Goal: Communication & Community: Connect with others

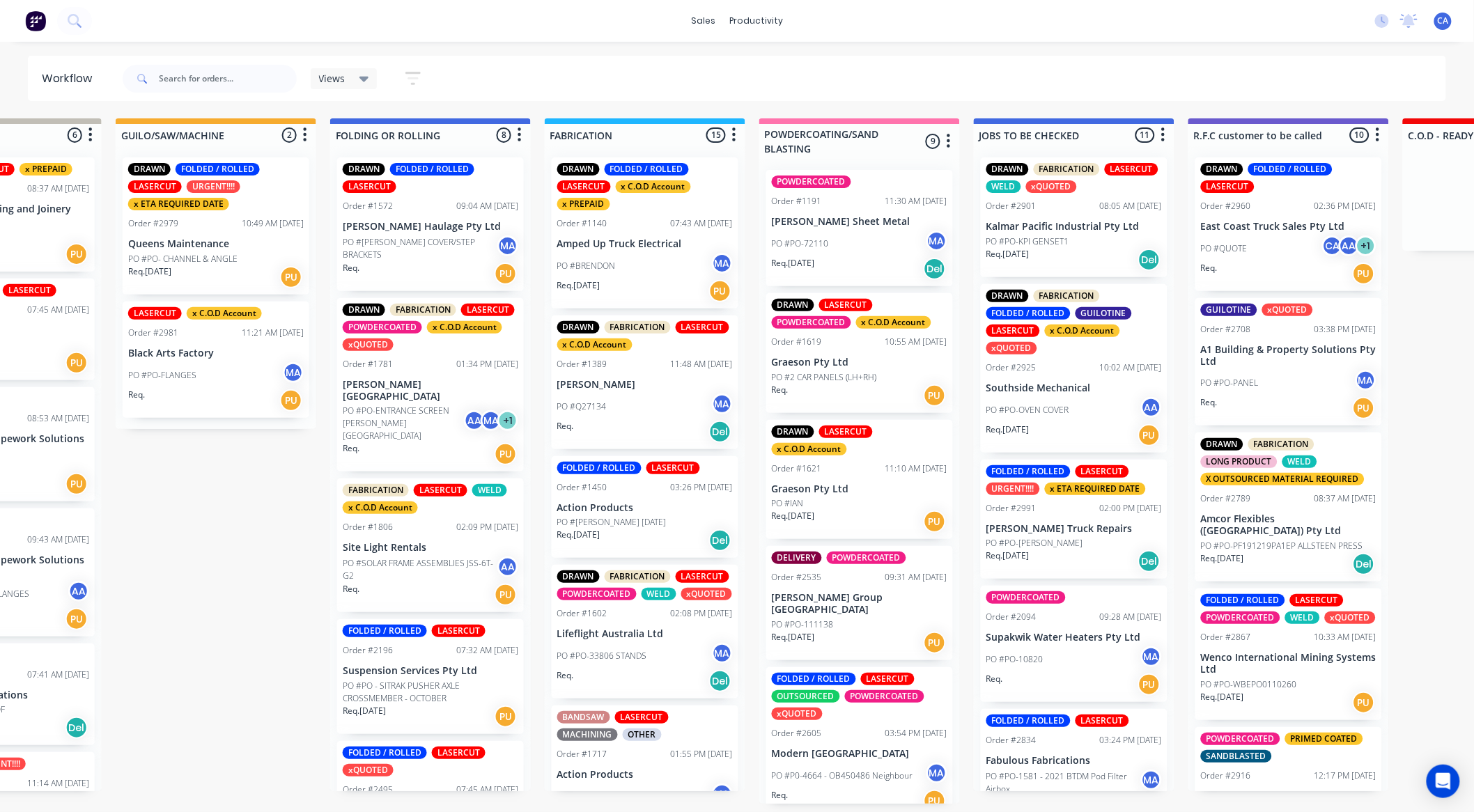
scroll to position [386, 0]
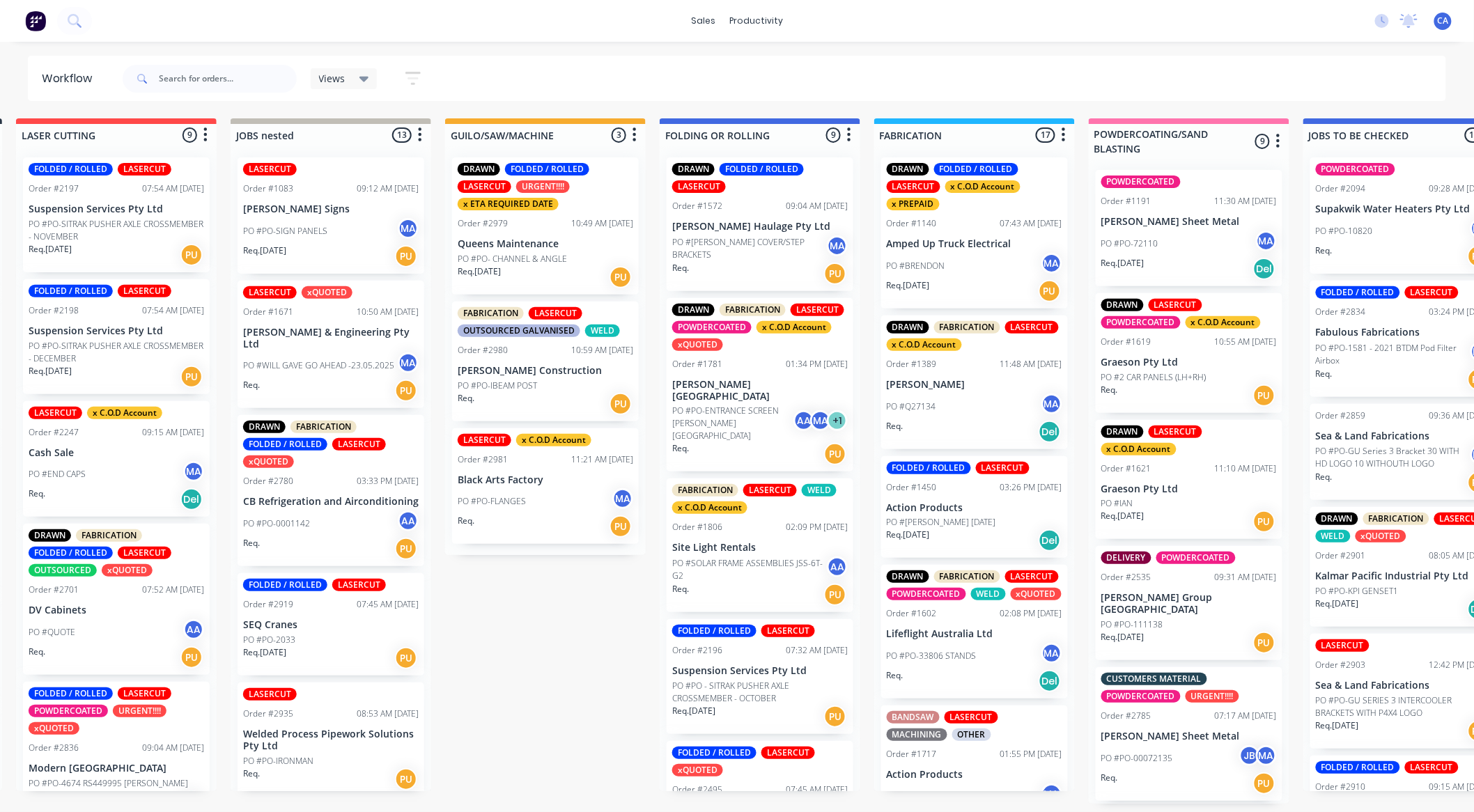
drag, startPoint x: 839, startPoint y: 451, endPoint x: 876, endPoint y: 441, distance: 38.3
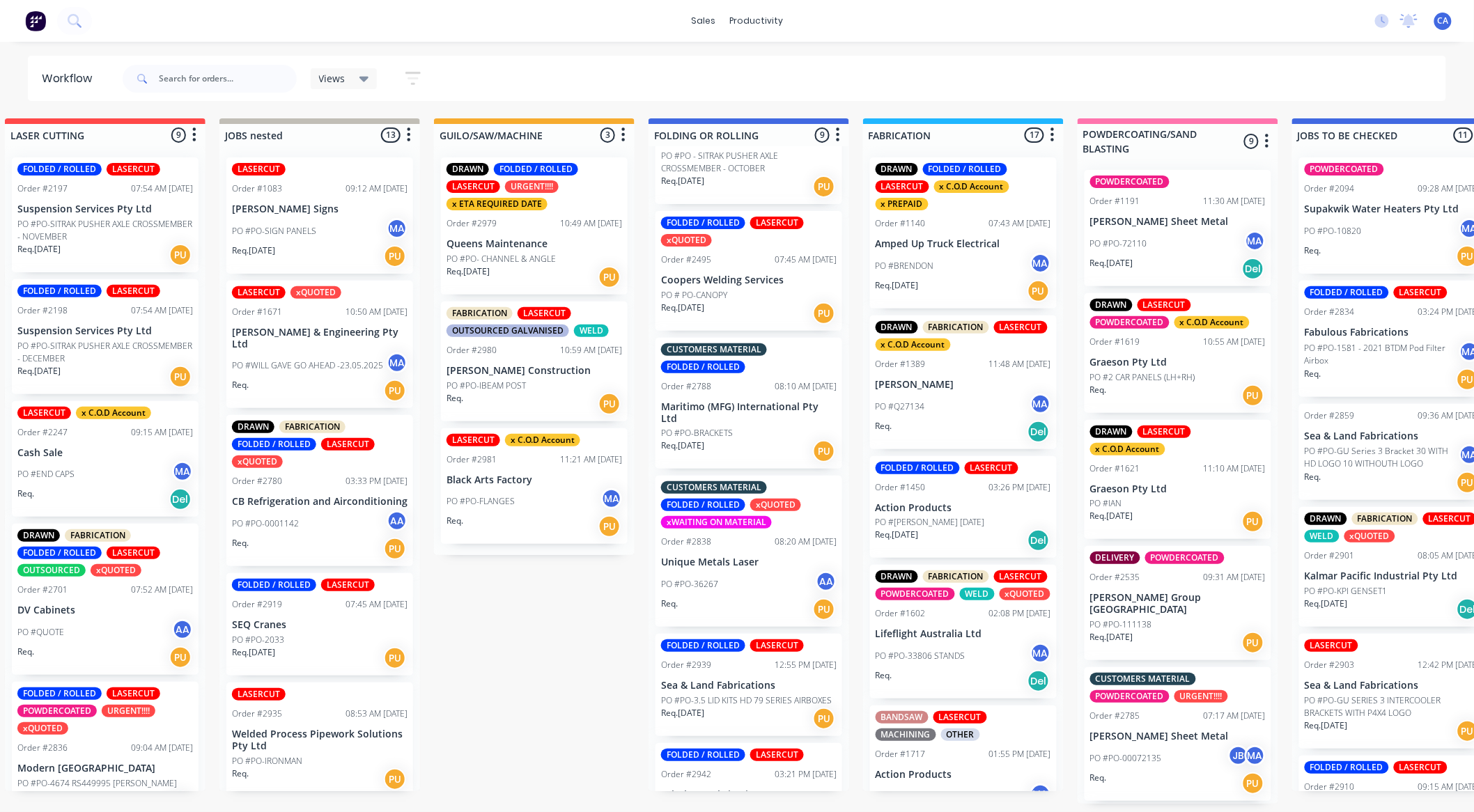
scroll to position [572, 0]
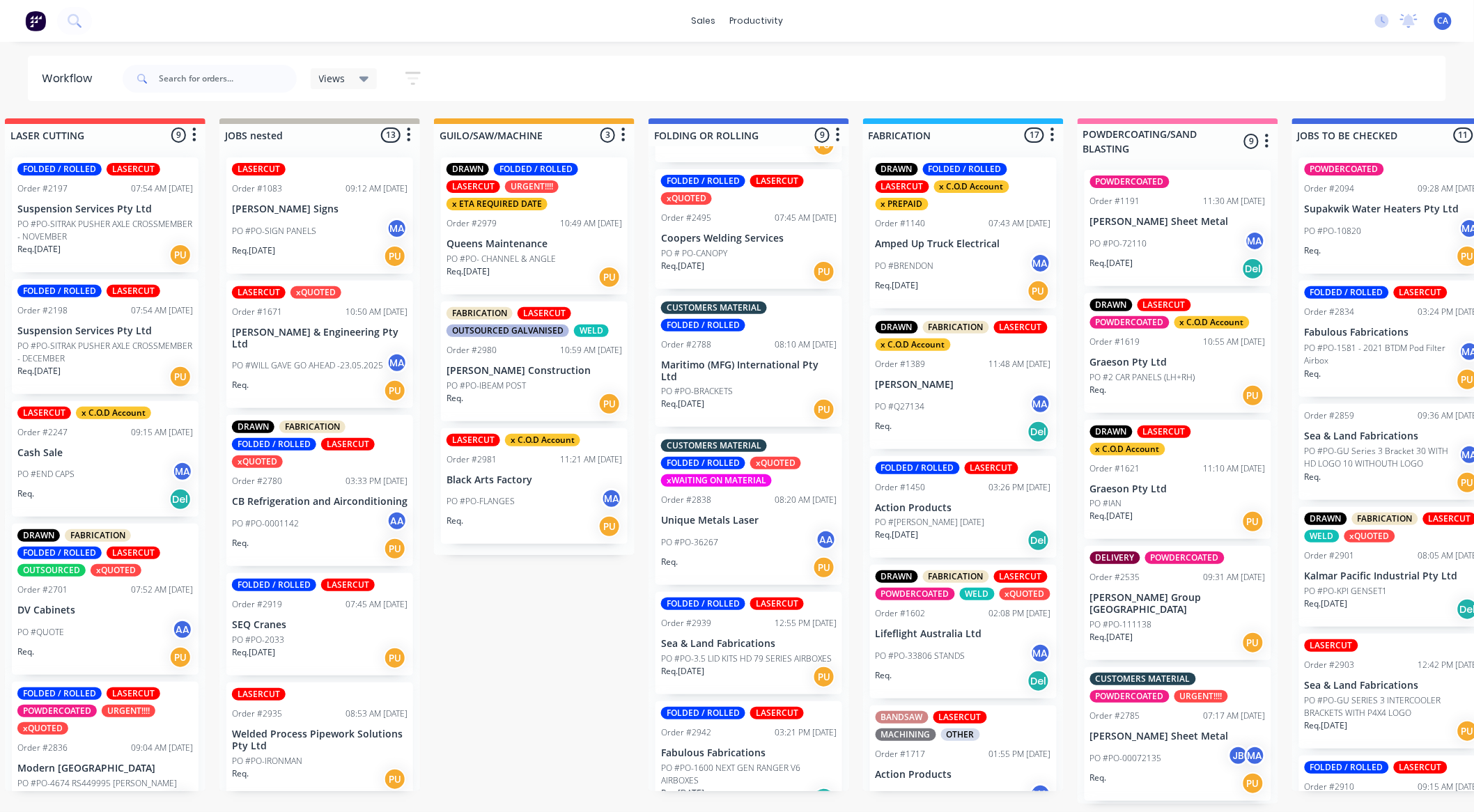
click at [738, 529] on div "PO #PO-36267 AA" at bounding box center [749, 542] width 176 height 27
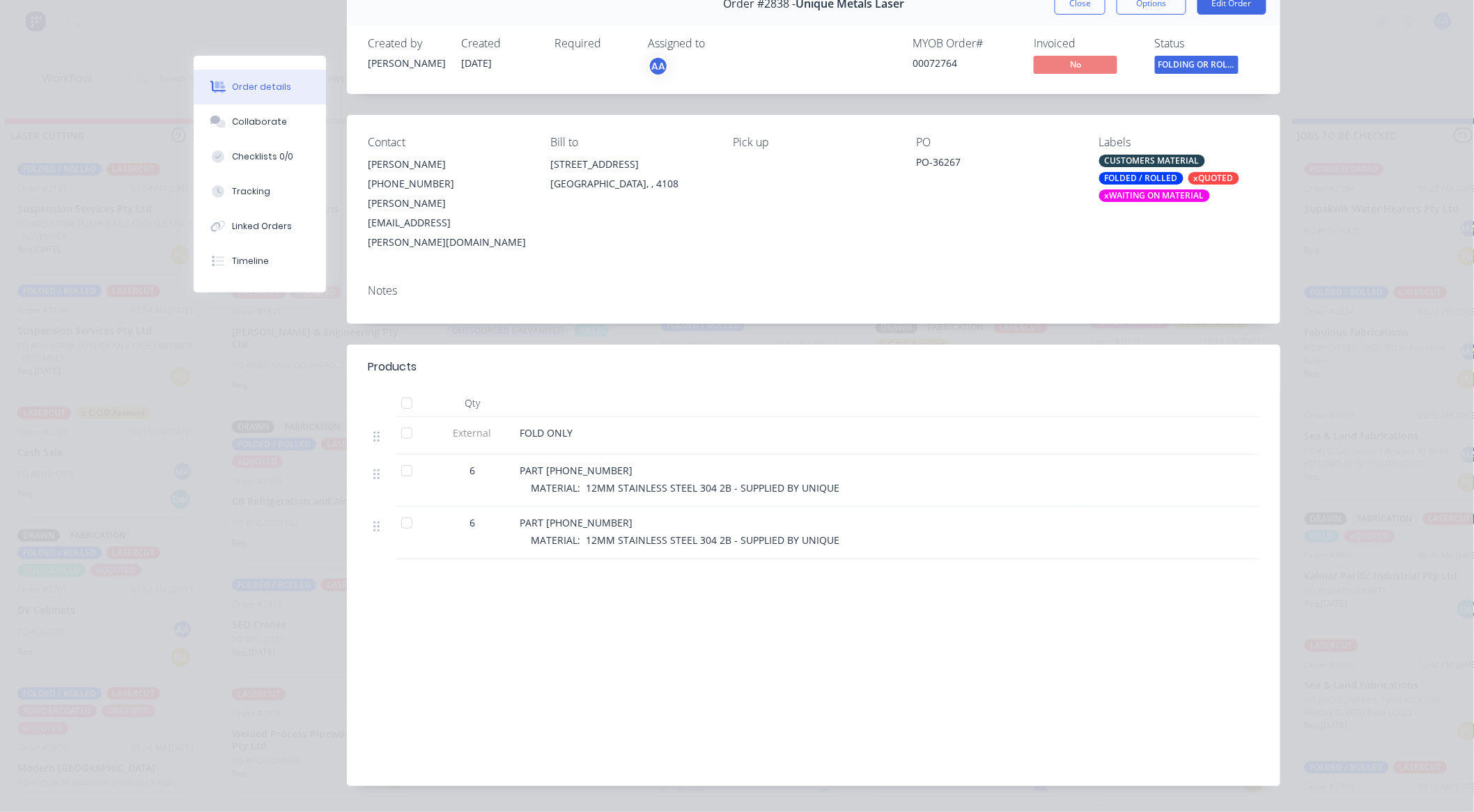
scroll to position [3, 239]
click at [281, 123] on button "Collaborate" at bounding box center [259, 121] width 132 height 35
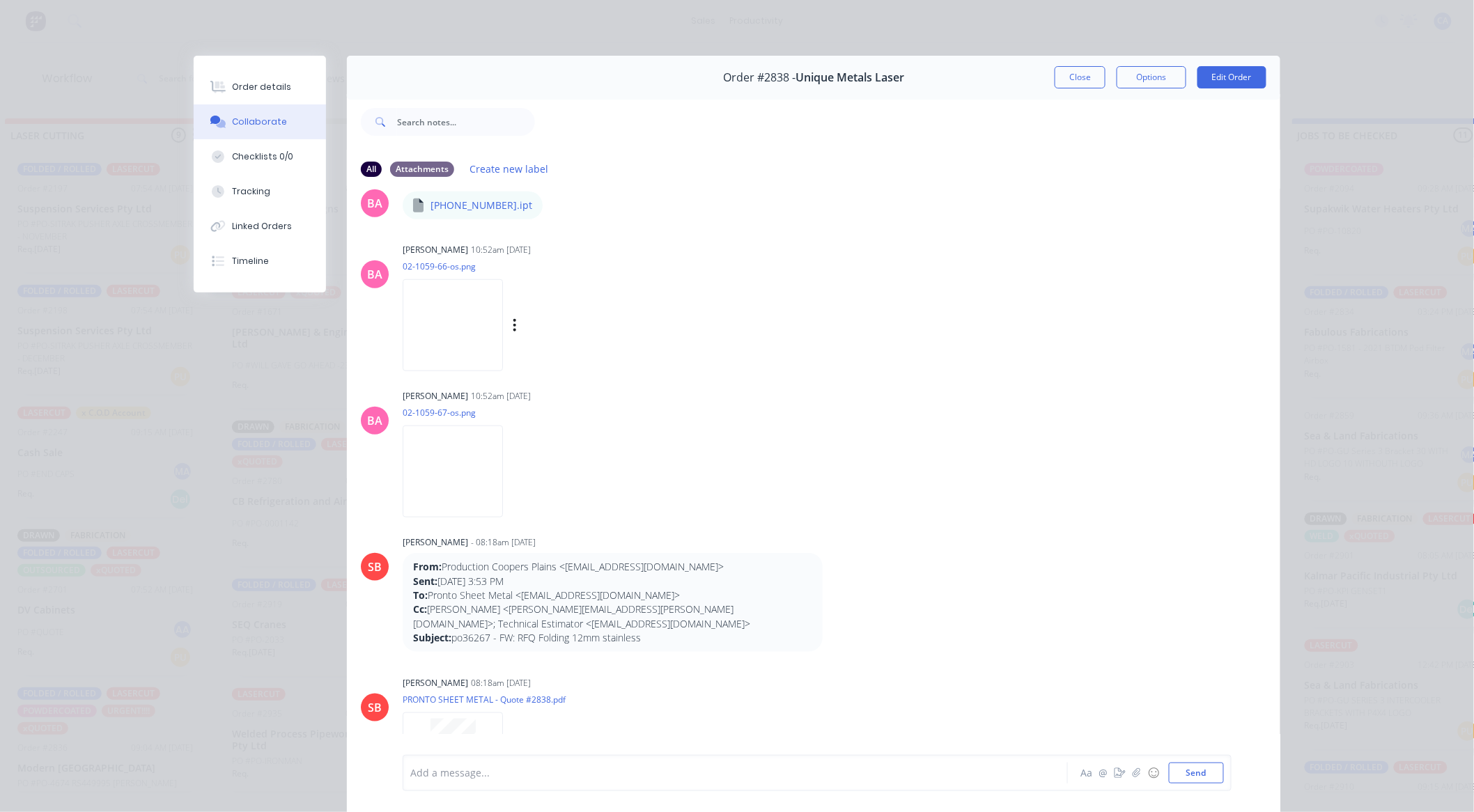
scroll to position [464, 0]
click at [468, 312] on img at bounding box center [453, 325] width 100 height 91
click at [471, 449] on img at bounding box center [453, 471] width 100 height 91
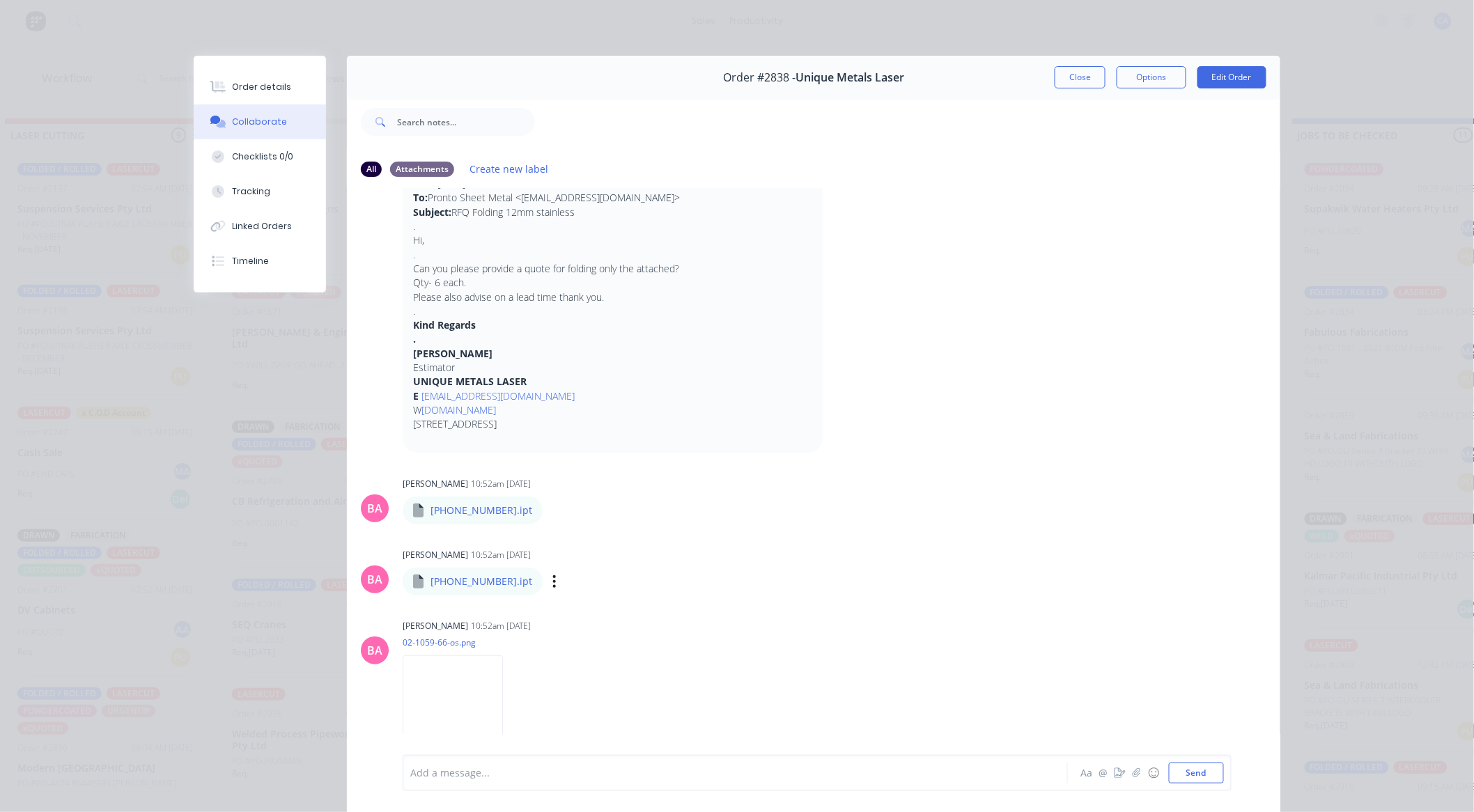
scroll to position [0, 0]
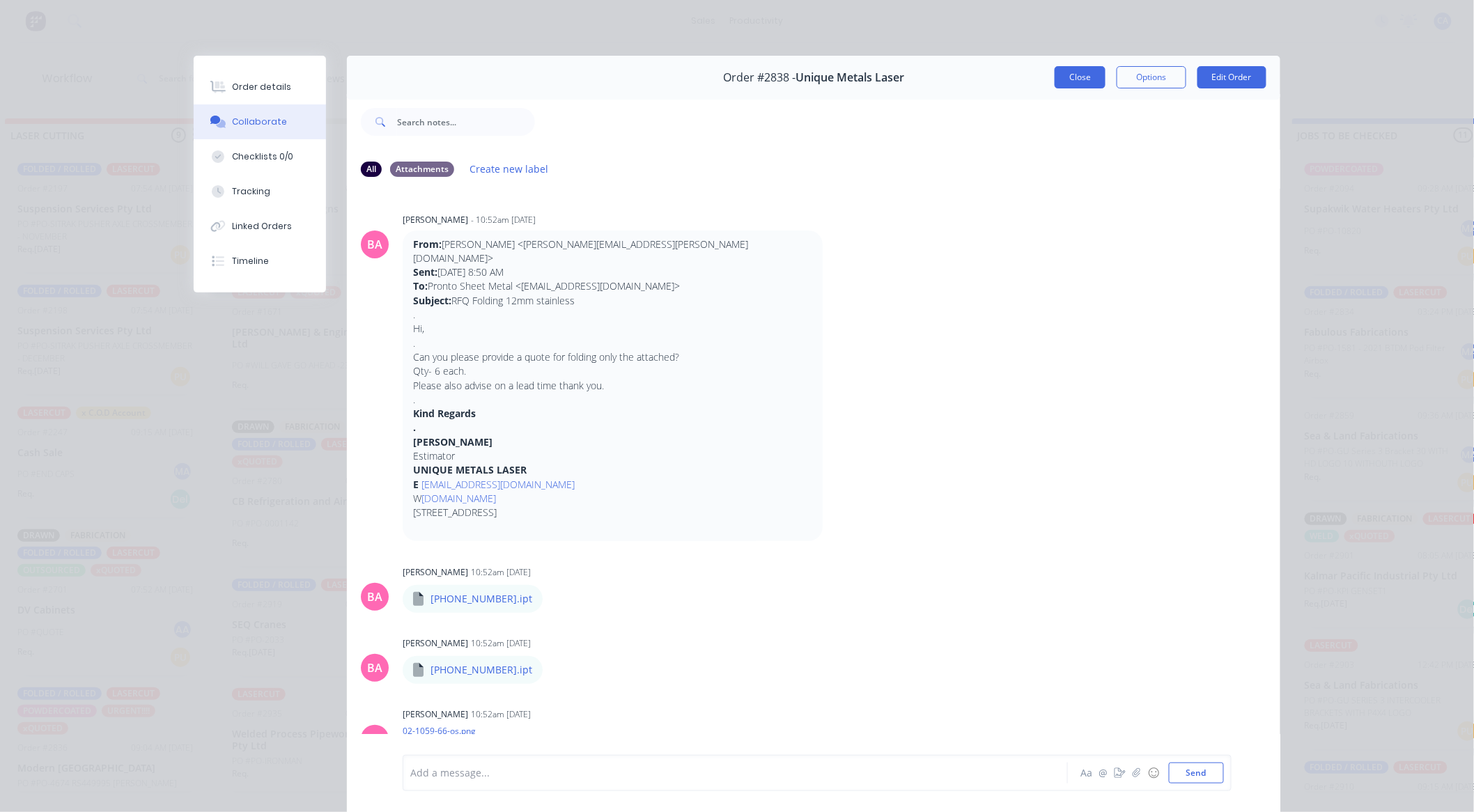
drag, startPoint x: 1037, startPoint y: 75, endPoint x: 1068, endPoint y: 72, distance: 31.1
click at [1053, 72] on div "Order #2838 - Unique Metals Laser Close Options Edit Order" at bounding box center [813, 77] width 933 height 44
click at [1068, 72] on button "Close" at bounding box center [1079, 78] width 51 height 22
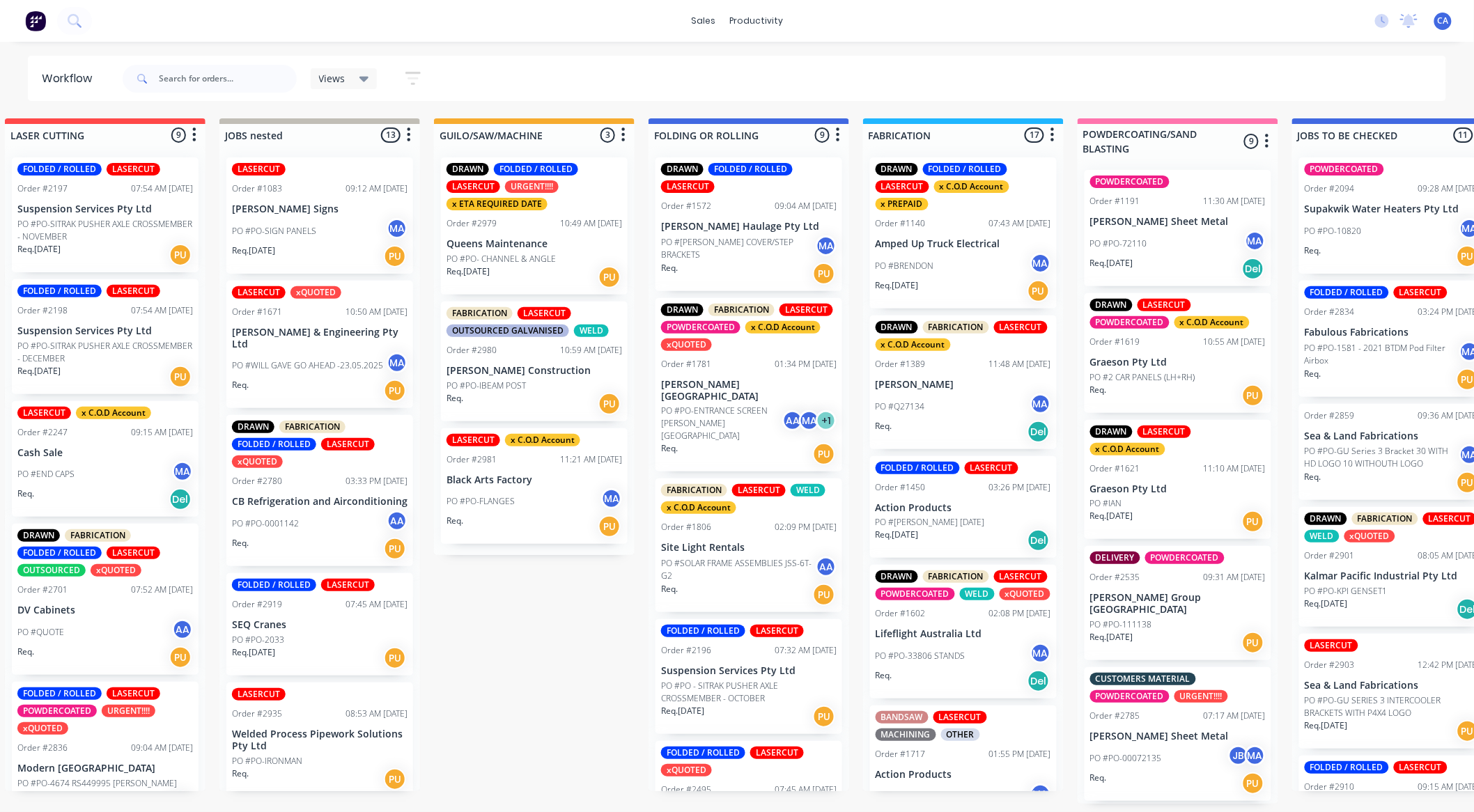
click at [734, 387] on div "DRAWN FABRICATION LASERCUT POWDERCOATED x C.O.D Account xQUOTED Order #1781 01:…" at bounding box center [748, 385] width 187 height 174
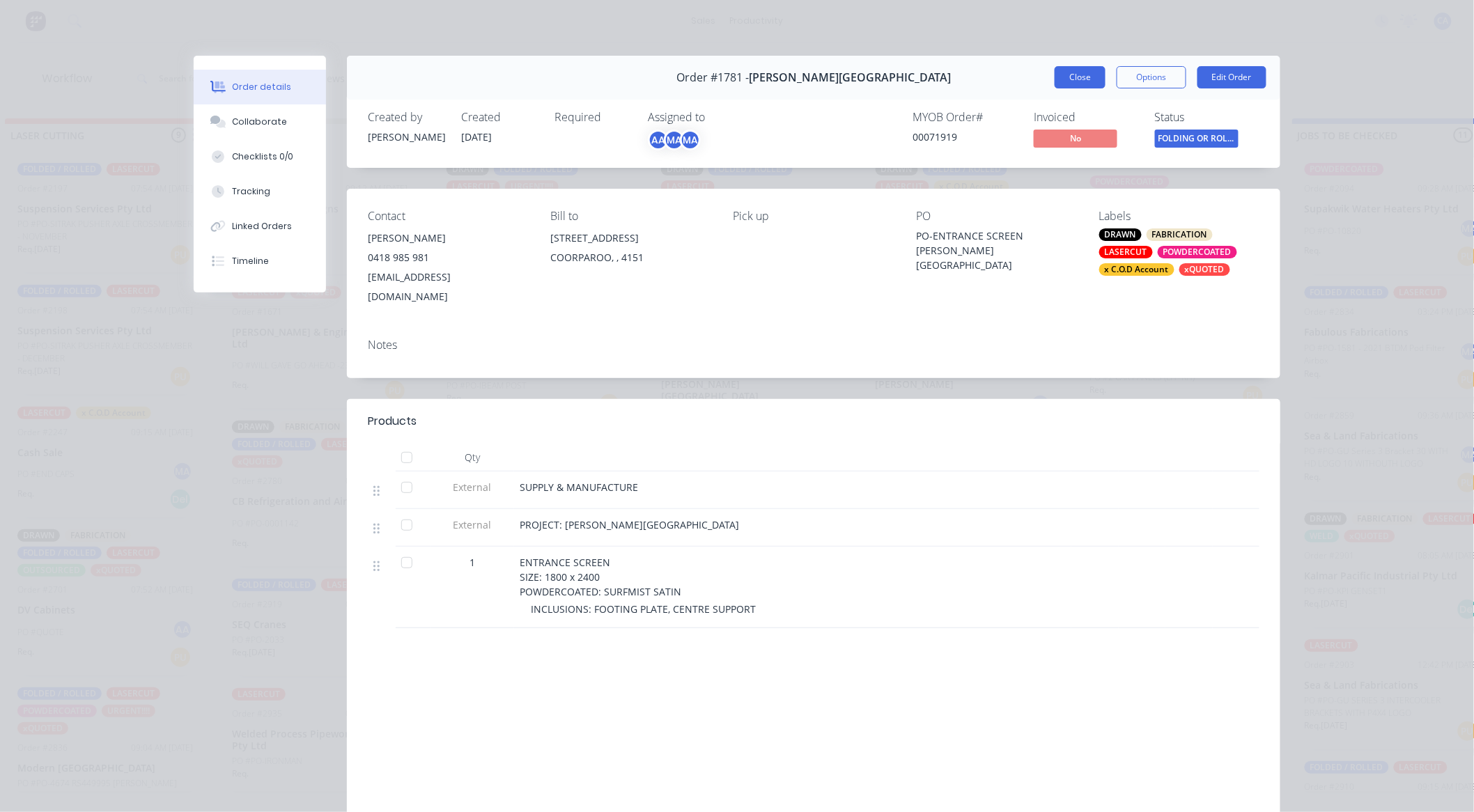
click at [1054, 79] on button "Close" at bounding box center [1079, 78] width 51 height 22
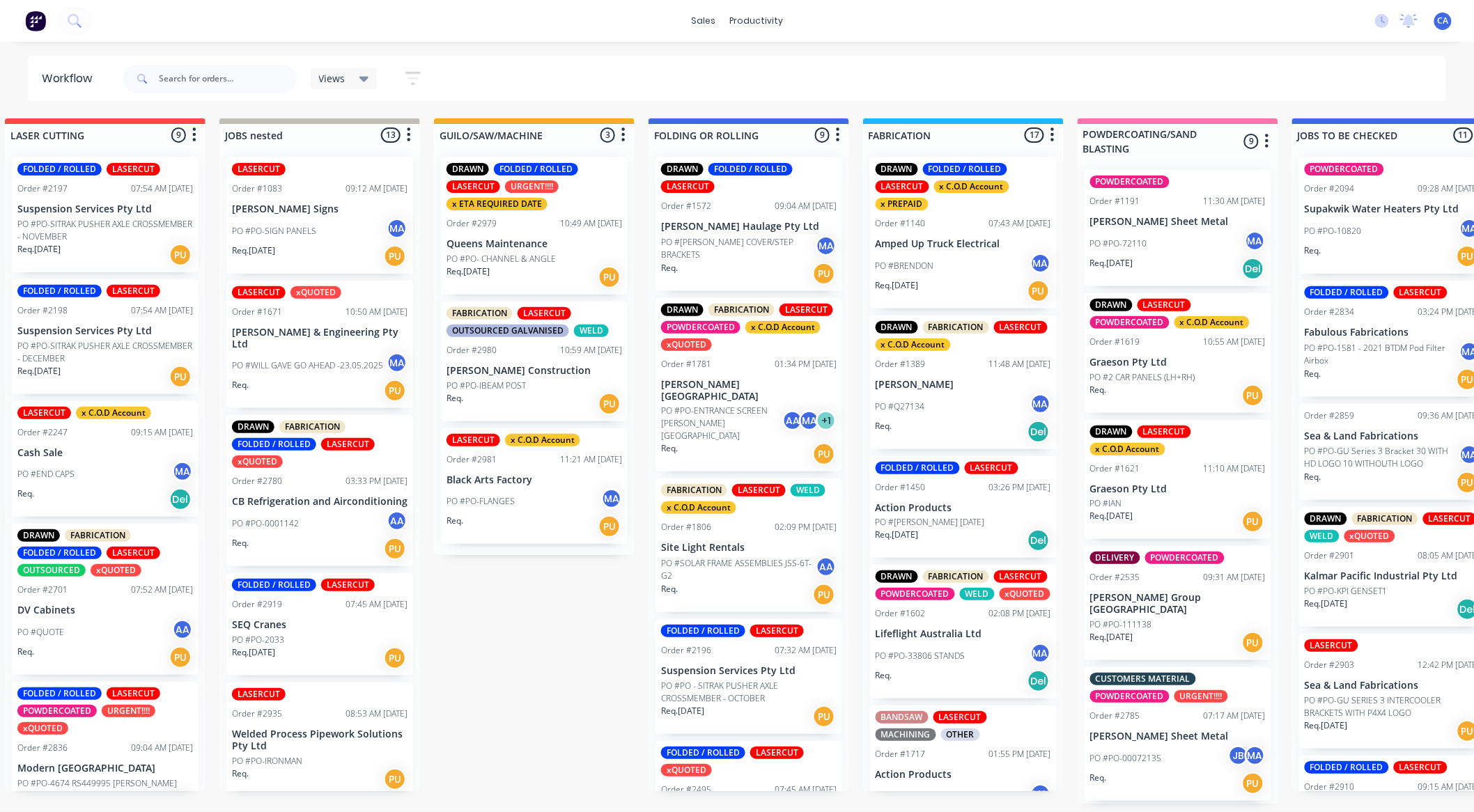
click at [535, 510] on div "PO #PO-FLANGES MA" at bounding box center [534, 502] width 176 height 27
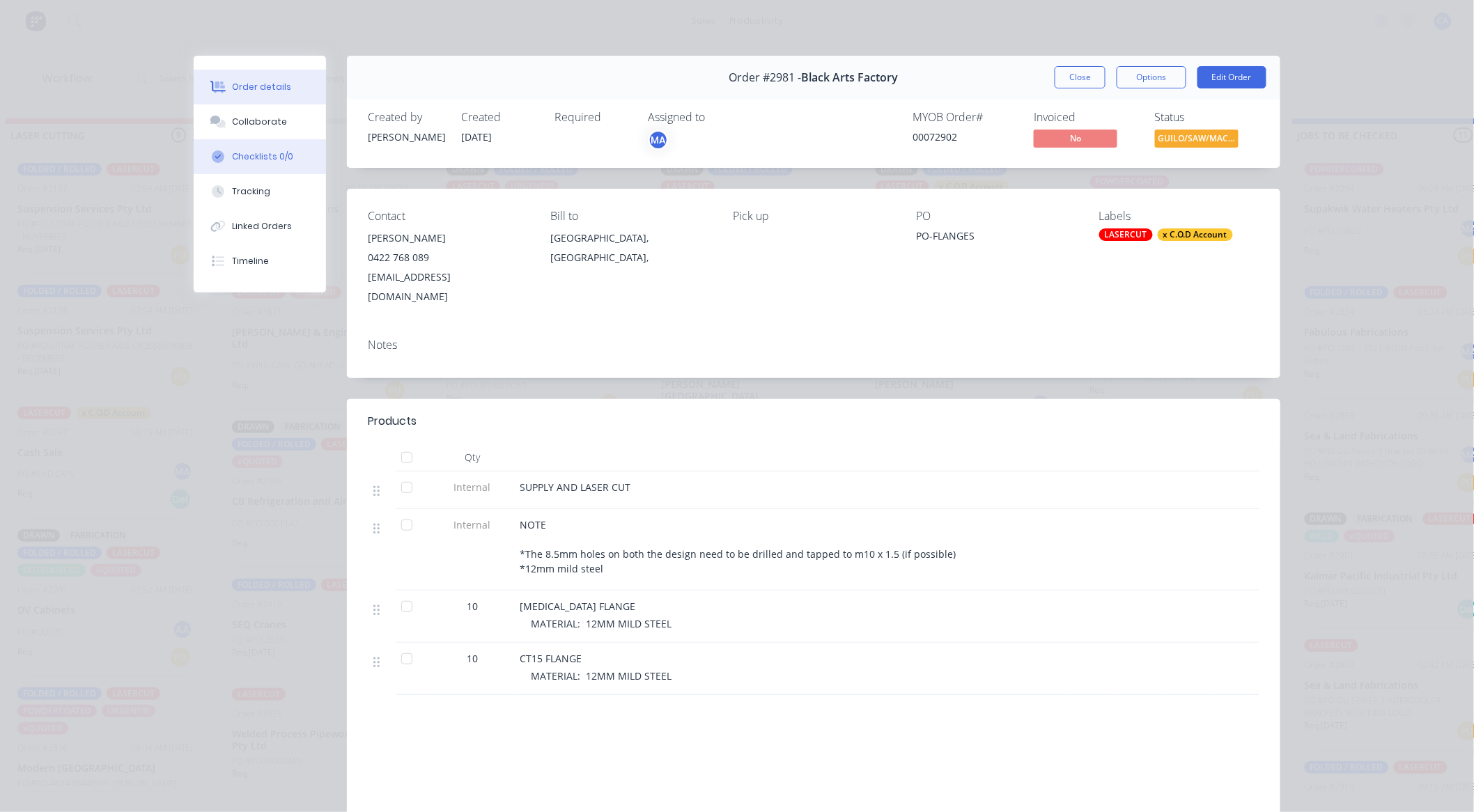
drag, startPoint x: 270, startPoint y: 130, endPoint x: 316, endPoint y: 159, distance: 54.4
click at [270, 129] on button "Collaborate" at bounding box center [259, 121] width 132 height 35
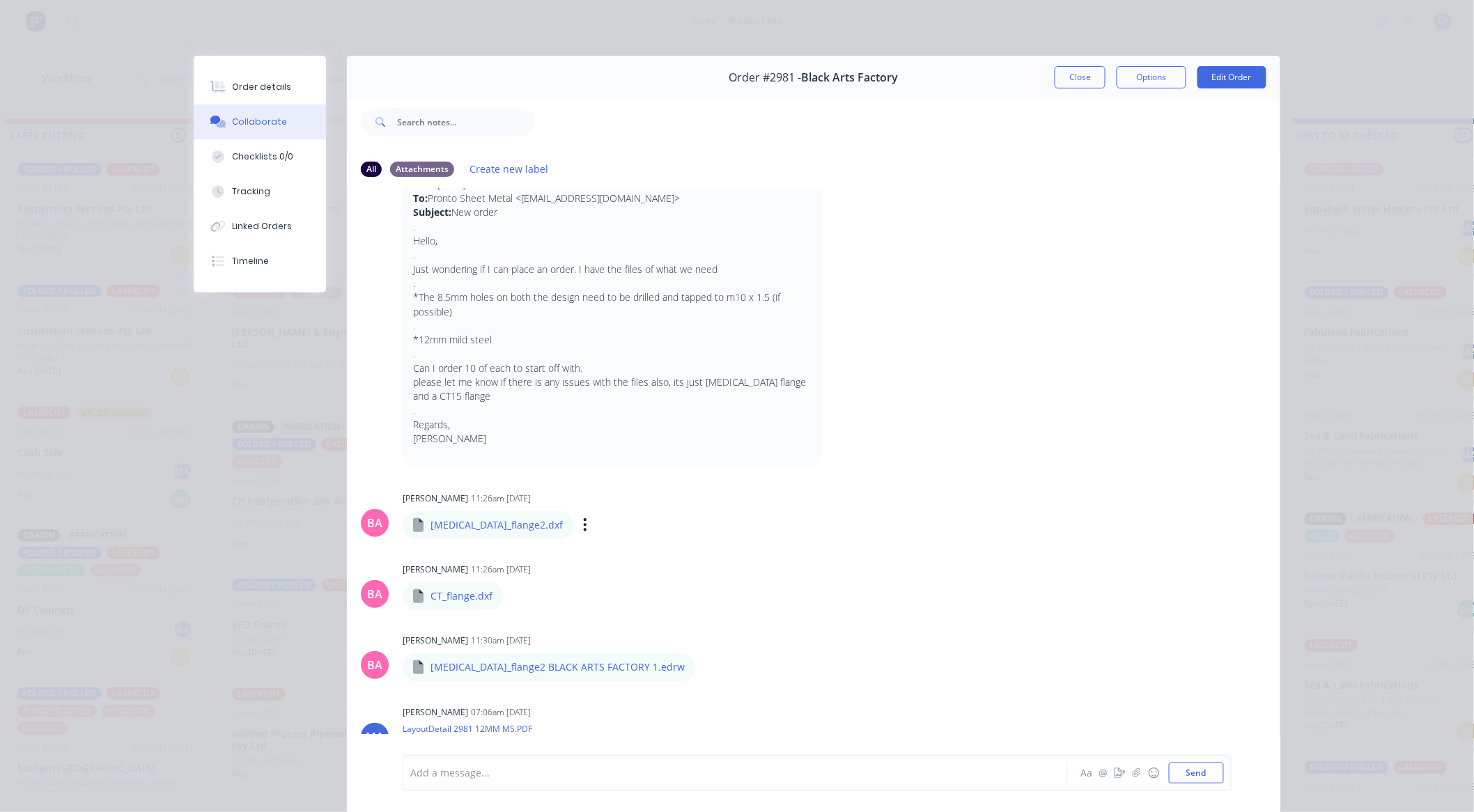
scroll to position [147, 0]
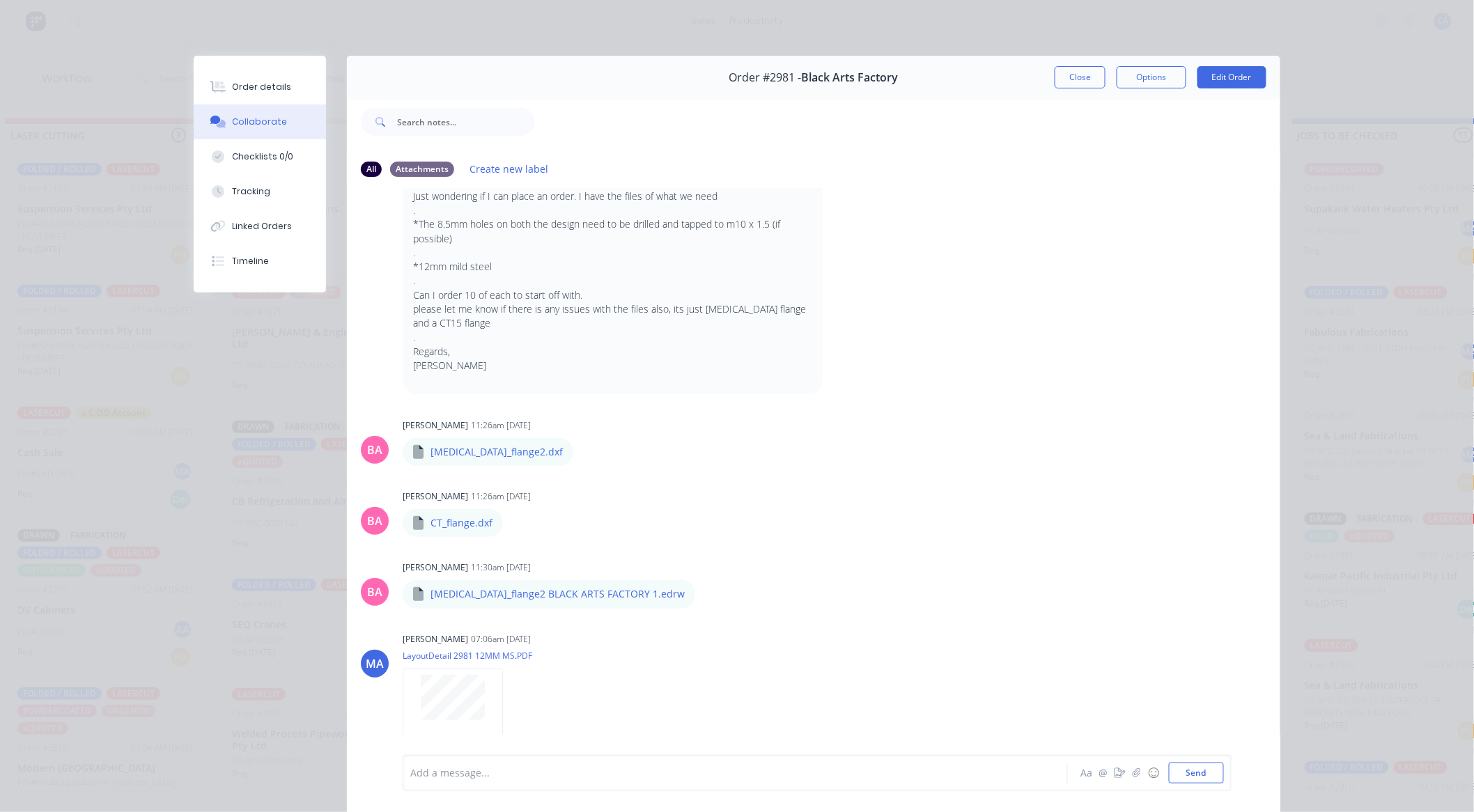
click at [1074, 79] on button "Close" at bounding box center [1079, 78] width 51 height 22
